Goal: Transaction & Acquisition: Purchase product/service

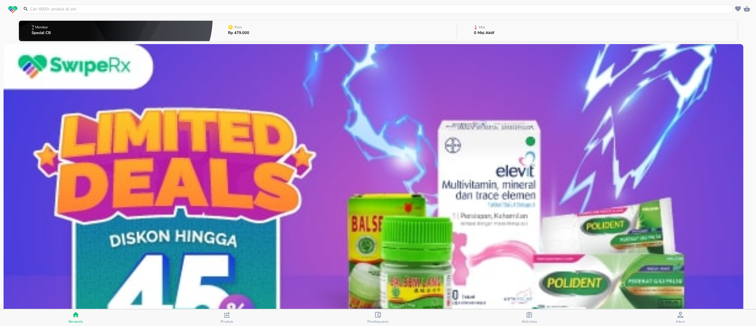
click at [164, 12] on input "text" at bounding box center [381, 9] width 703 height 6
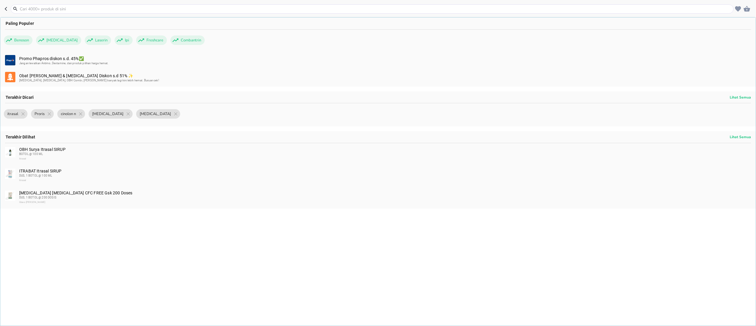
click at [141, 14] on header "Paling Populer Benoson [MEDICAL_DATA] Laserin Ipi Freshcare Combantrin Promo Ph…" at bounding box center [378, 9] width 756 height 18
click at [141, 10] on input "text" at bounding box center [375, 9] width 713 height 6
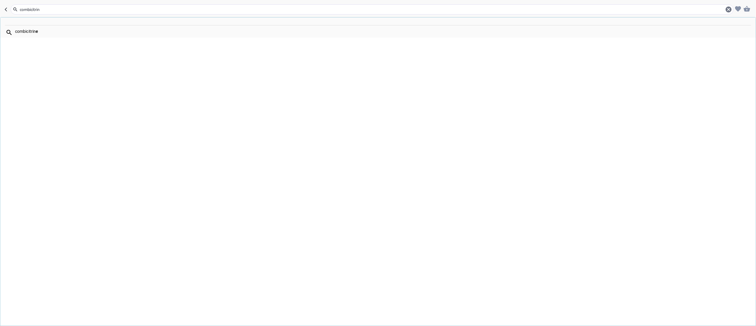
click at [583, 0] on html "Halo Apotek Doa Sehat 7617, selamat datang! combicitrin combicitrin e Member Sp…" at bounding box center [378, 0] width 756 height 0
click at [25, 8] on input "combicitrin" at bounding box center [372, 9] width 706 height 6
click at [53, 6] on div "ultraxon" at bounding box center [375, 9] width 713 height 7
click at [31, 8] on input "ultraxon" at bounding box center [372, 9] width 706 height 6
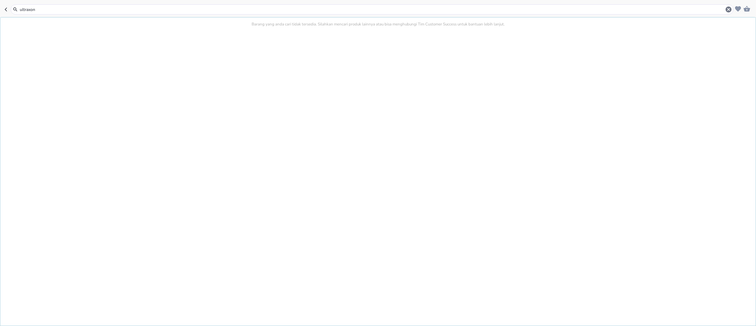
click at [31, 8] on input "ultraxon" at bounding box center [372, 9] width 706 height 6
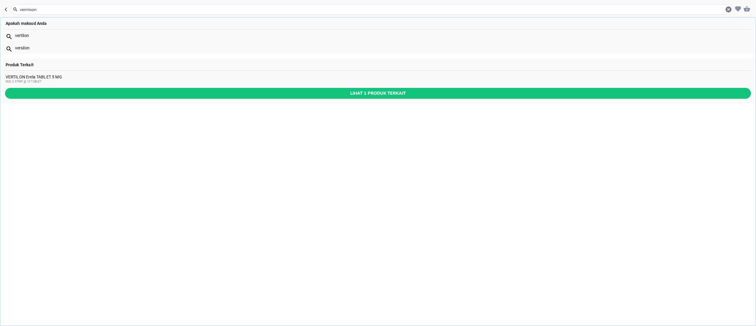
type input "vermixon"
click at [49, 75] on div "VERTILON Erela TABLET 5 MG DUS, 5 STRIP @ 10 TABLET" at bounding box center [378, 78] width 745 height 9
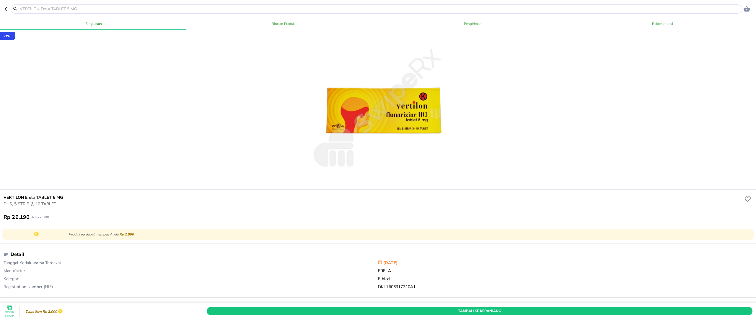
click at [52, 6] on input "text" at bounding box center [380, 9] width 722 height 6
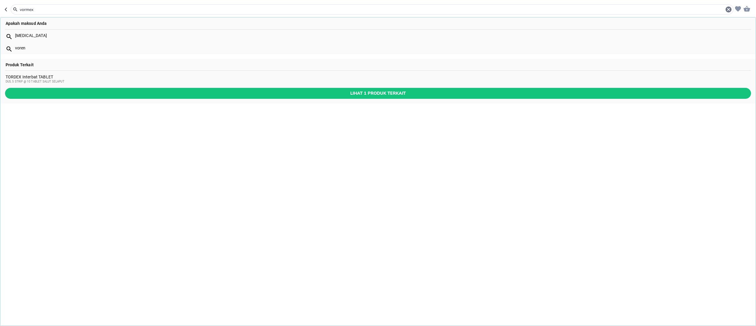
click at [19, 10] on input "vormex" at bounding box center [372, 9] width 706 height 6
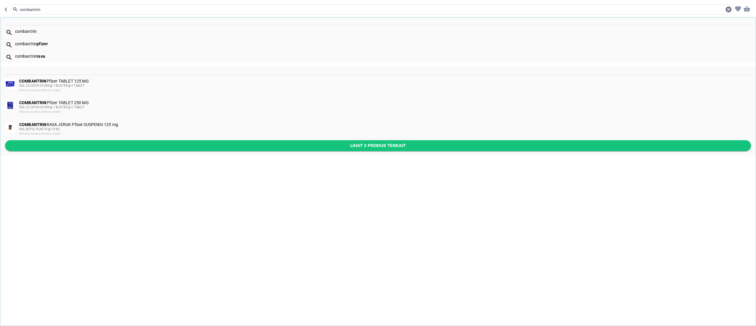
type input "combantrin"
click at [135, 145] on span "Lihat 3 produk terkait" at bounding box center [378, 145] width 737 height 7
